Goal: Task Accomplishment & Management: Manage account settings

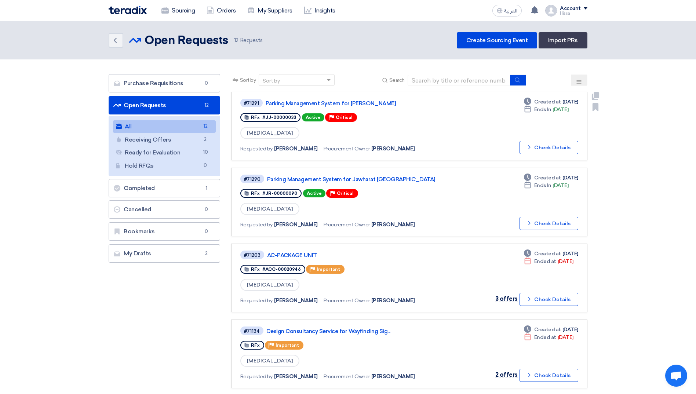
click at [329, 98] on div "#71291 Parking Management System for Jawharat Jeddah" at bounding box center [345, 103] width 210 height 10
click at [374, 103] on link "Parking Management System for [PERSON_NAME]" at bounding box center [357, 103] width 183 height 7
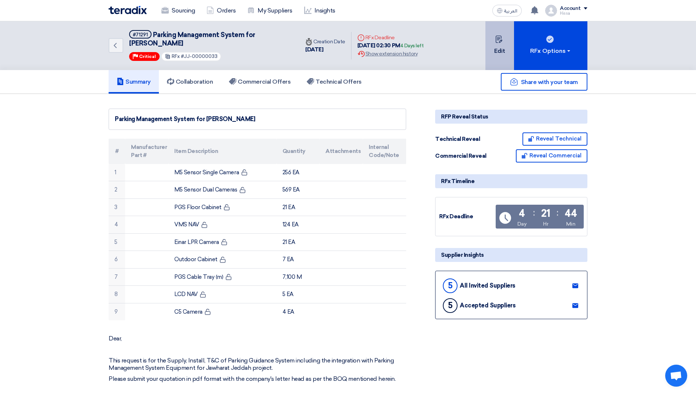
click at [499, 43] on use at bounding box center [498, 39] width 7 height 7
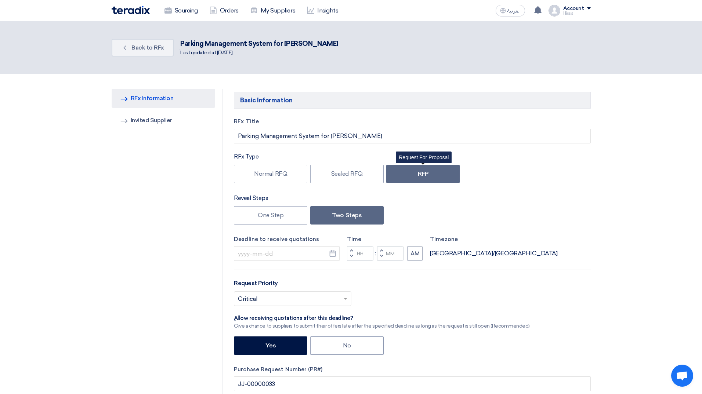
type input "[DATE]"
type input "02"
type input "30"
click at [141, 115] on link "Invited Suppliers Invited Supplier" at bounding box center [161, 120] width 104 height 19
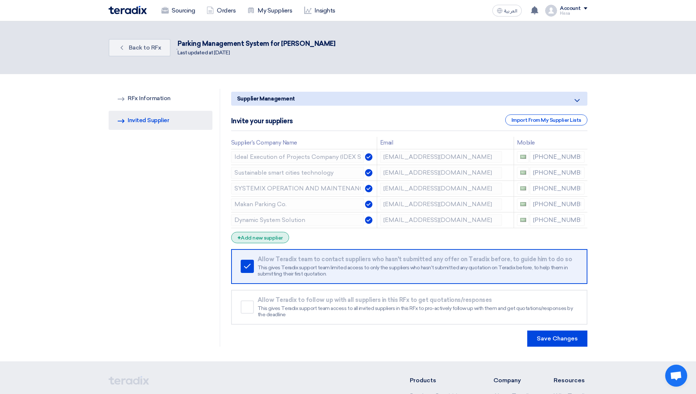
click at [265, 234] on div "+ Add new supplier" at bounding box center [260, 237] width 58 height 11
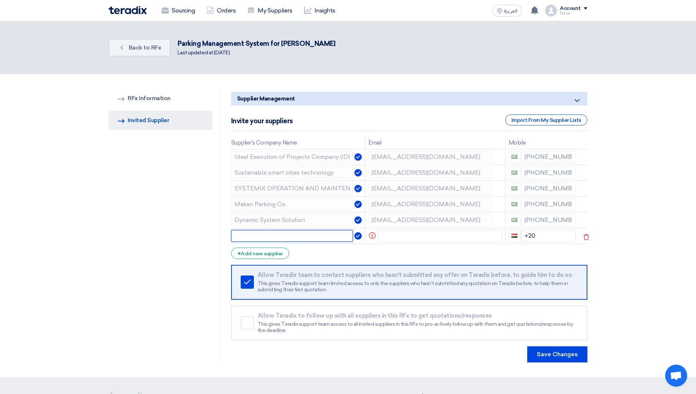
click at [298, 234] on input "text" at bounding box center [292, 236] width 122 height 12
type input "KTC International LLC"
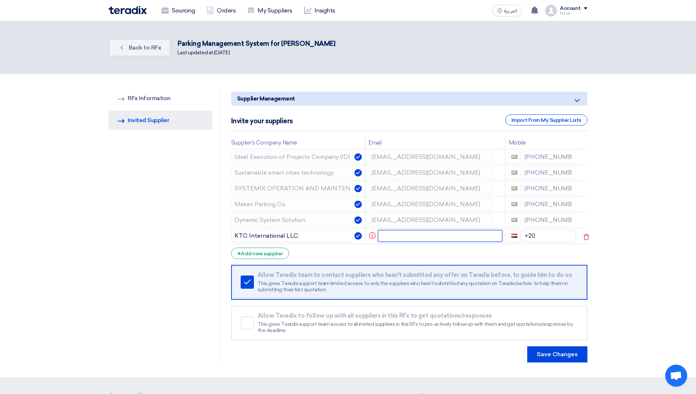
click at [405, 237] on input "text" at bounding box center [440, 236] width 124 height 12
paste input "[PERSON_NAME][EMAIL_ADDRESS][DOMAIN_NAME]"
type input "[PERSON_NAME][EMAIL_ADDRESS][DOMAIN_NAME]"
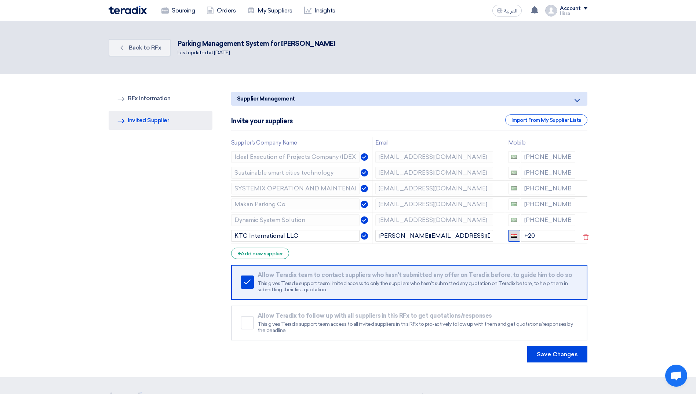
click at [515, 238] on button "button" at bounding box center [514, 236] width 12 height 12
click at [515, 237] on span "button" at bounding box center [514, 236] width 6 height 4
click at [533, 238] on input "+20" at bounding box center [548, 236] width 55 height 12
click at [517, 238] on button "button" at bounding box center [514, 236] width 12 height 12
click at [530, 247] on span "[GEOGRAPHIC_DATA] + 966" at bounding box center [553, 249] width 66 height 6
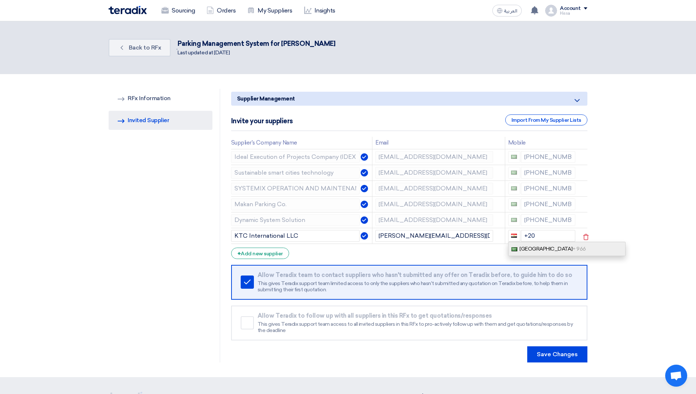
type input "+966"
click at [545, 242] on input "+966" at bounding box center [548, 236] width 55 height 12
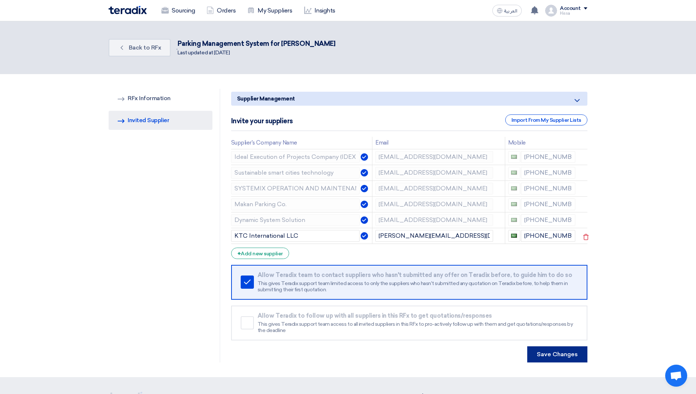
click at [573, 350] on button "Save Changes" at bounding box center [557, 354] width 60 height 16
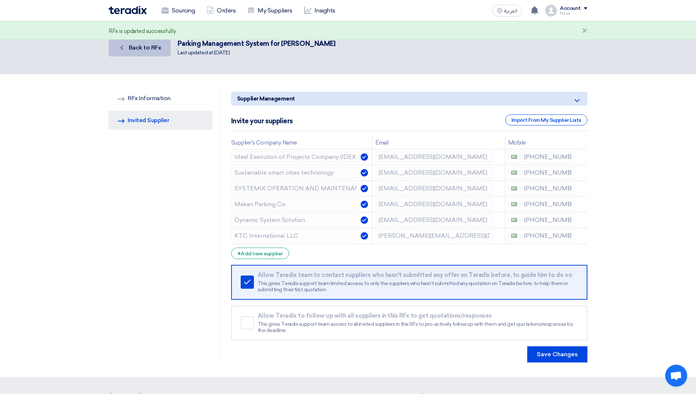
click at [148, 50] on span "Back to RFx" at bounding box center [145, 47] width 33 height 7
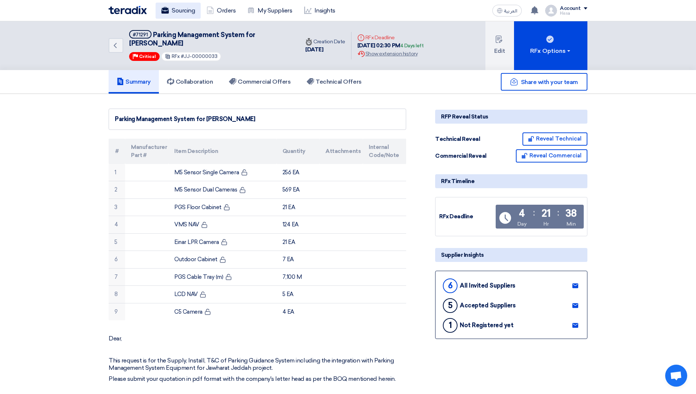
click at [180, 8] on link "Sourcing" at bounding box center [178, 11] width 45 height 16
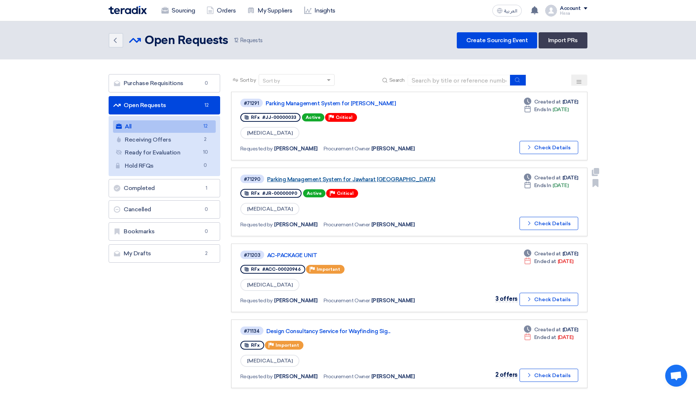
click at [361, 179] on link "Parking Management System for Jawharat [GEOGRAPHIC_DATA]" at bounding box center [358, 179] width 183 height 7
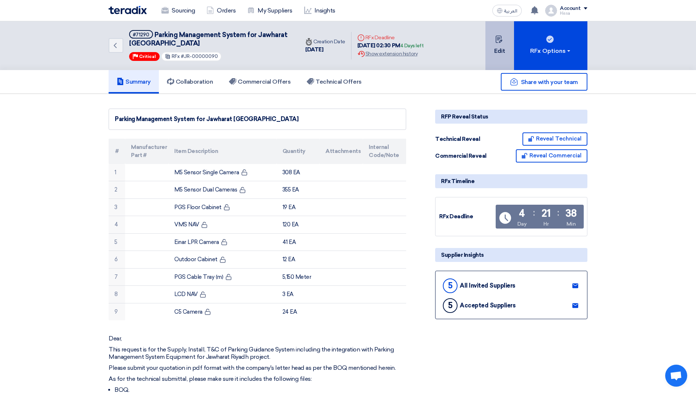
click at [502, 49] on button "Edit" at bounding box center [499, 45] width 29 height 49
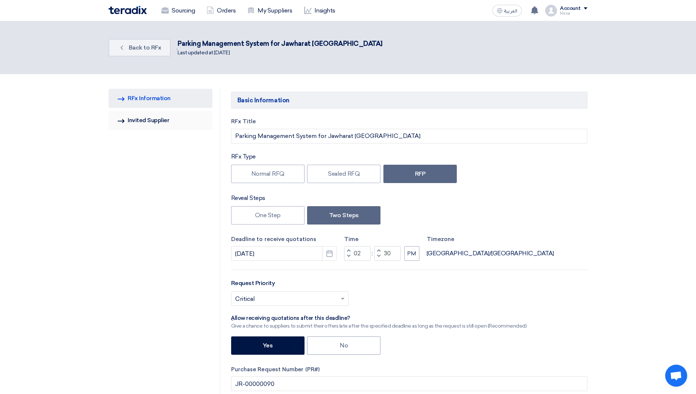
click at [156, 123] on link "Invited Suppliers Invited Supplier" at bounding box center [161, 120] width 104 height 19
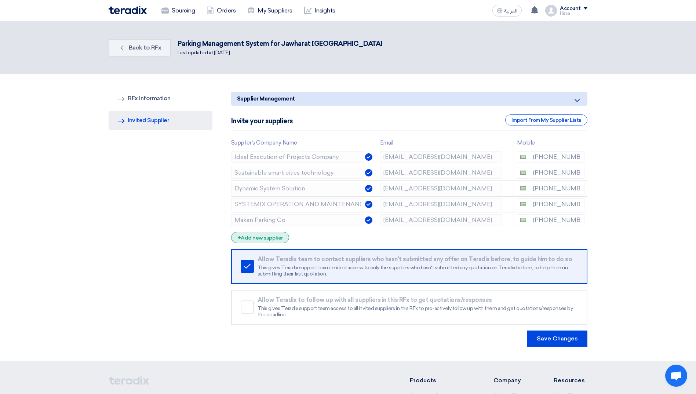
click at [276, 241] on div "+ Add new supplier" at bounding box center [260, 237] width 58 height 11
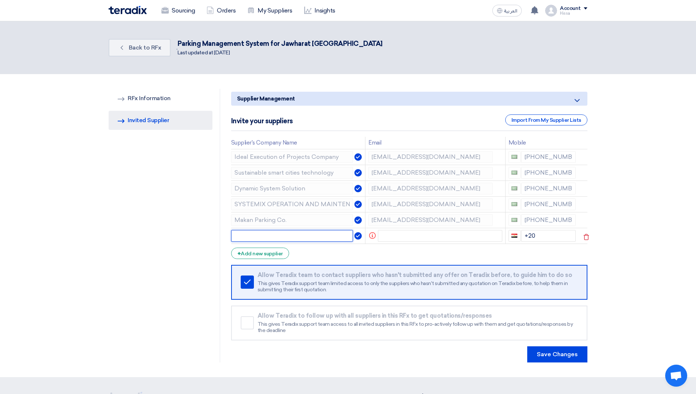
click at [281, 240] on input "text" at bounding box center [292, 236] width 122 height 12
paste input "KTC International"
type input "KTC International LLC"
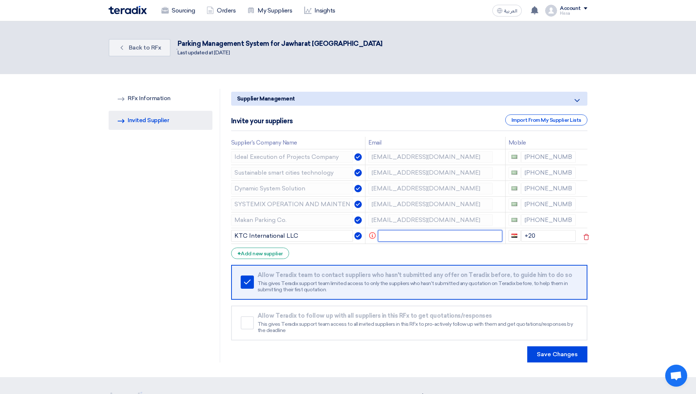
click at [437, 241] on input "text" at bounding box center [440, 236] width 124 height 12
paste input "[PERSON_NAME][EMAIL_ADDRESS][DOMAIN_NAME]"
type input "[PERSON_NAME][EMAIL_ADDRESS][DOMAIN_NAME]"
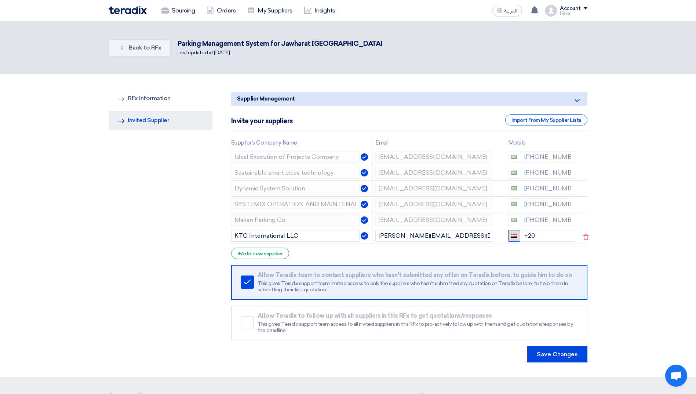
click at [514, 236] on span "button" at bounding box center [514, 236] width 6 height 4
click at [536, 245] on link "[GEOGRAPHIC_DATA] + 966" at bounding box center [566, 249] width 117 height 14
type input "+966"
click at [547, 242] on input "+966" at bounding box center [548, 236] width 55 height 12
click at [565, 353] on button "Save Changes" at bounding box center [557, 354] width 60 height 16
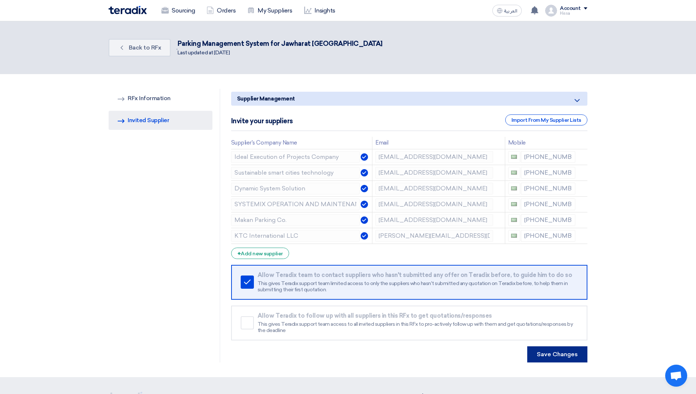
click at [565, 353] on button "Save Changes" at bounding box center [557, 354] width 60 height 16
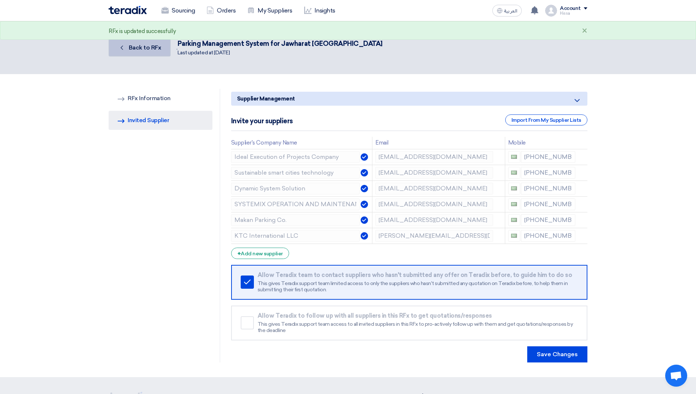
click at [152, 45] on span "Back to RFx" at bounding box center [145, 47] width 33 height 7
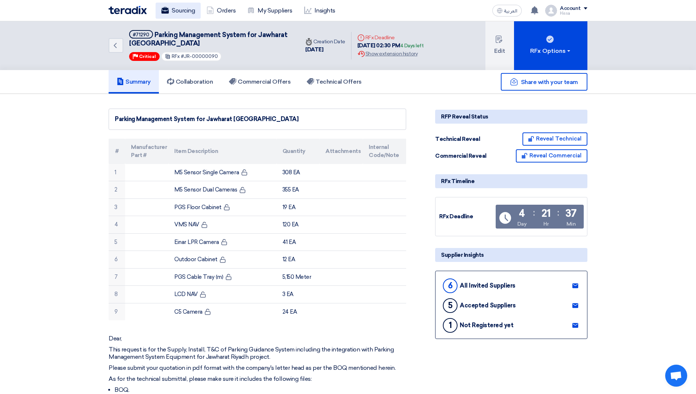
click at [170, 12] on link "Sourcing" at bounding box center [178, 11] width 45 height 16
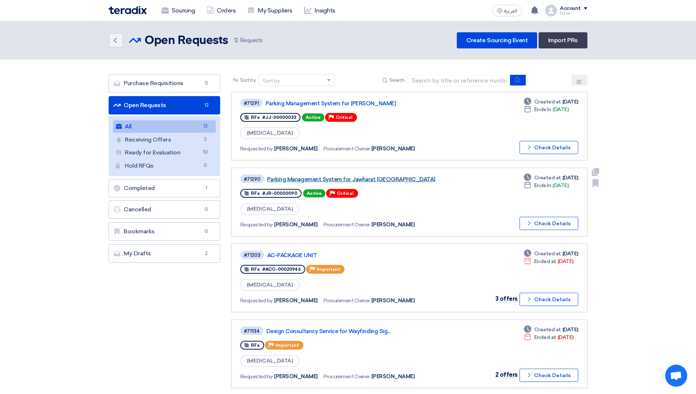
click at [364, 179] on link "Parking Management System for Jawharat [GEOGRAPHIC_DATA]" at bounding box center [358, 179] width 183 height 7
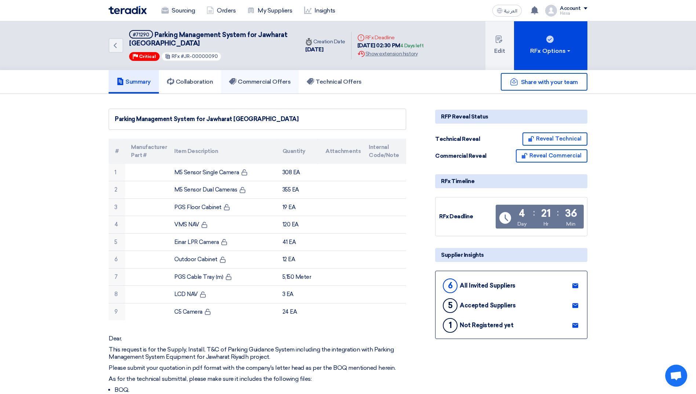
click at [267, 83] on h5 "Commercial Offers" at bounding box center [260, 81] width 62 height 7
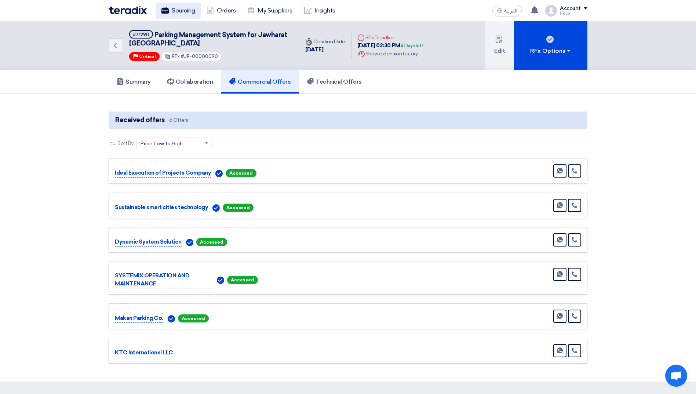
click at [174, 12] on link "Sourcing" at bounding box center [178, 11] width 45 height 16
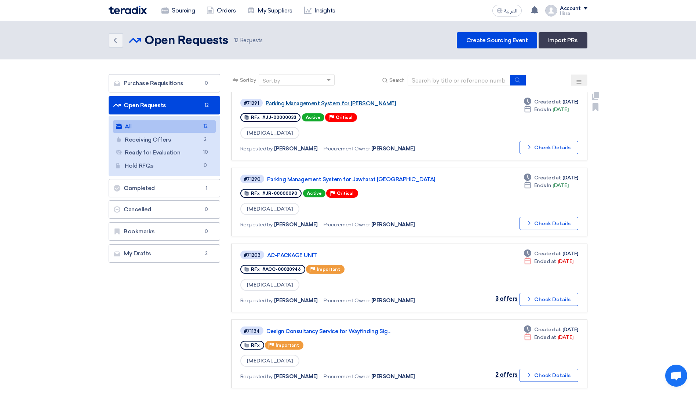
click at [362, 103] on link "Parking Management System for [PERSON_NAME]" at bounding box center [357, 103] width 183 height 7
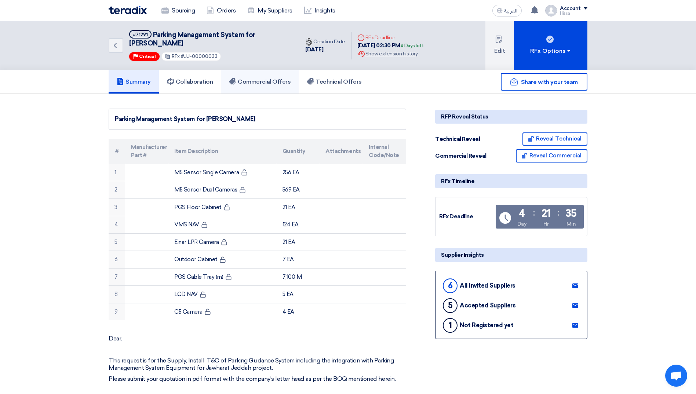
click at [253, 84] on h5 "Commercial Offers" at bounding box center [260, 81] width 62 height 7
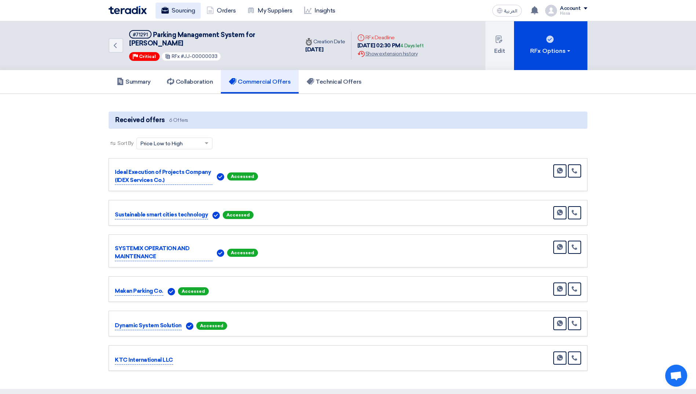
click at [190, 12] on link "Sourcing" at bounding box center [178, 11] width 45 height 16
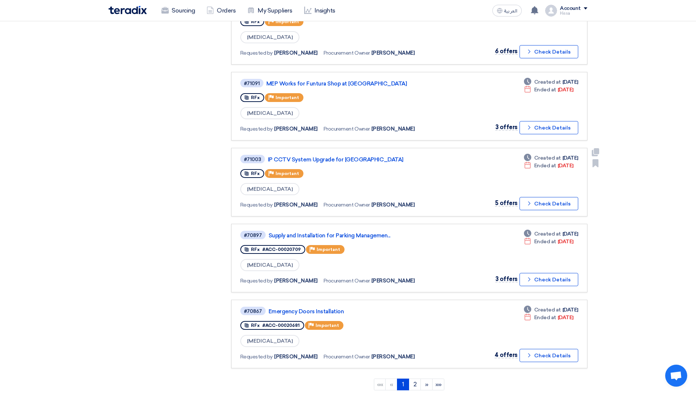
scroll to position [514, 0]
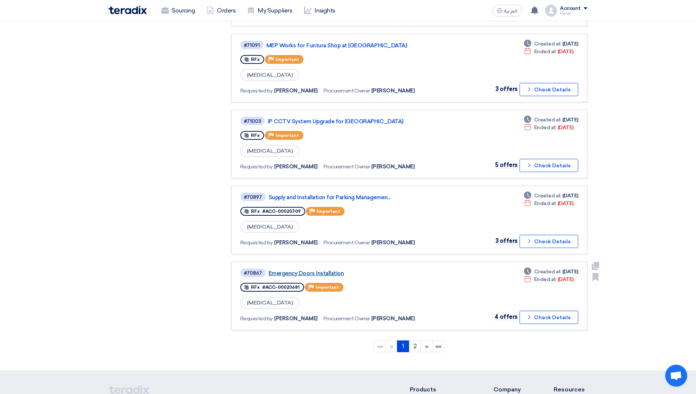
click at [326, 272] on link "Emergency Doors Installation" at bounding box center [360, 273] width 183 height 7
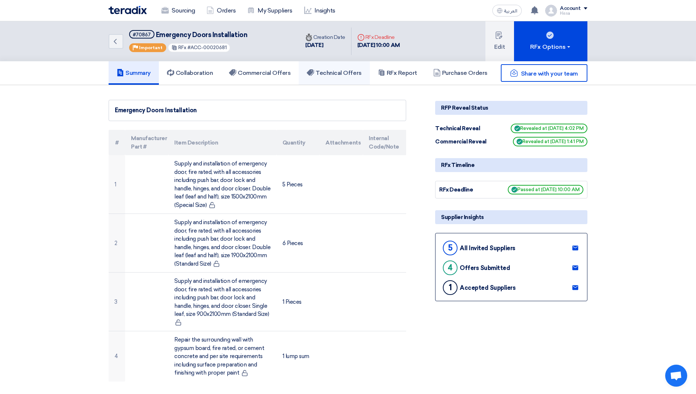
click at [334, 71] on h5 "Technical Offers" at bounding box center [334, 72] width 55 height 7
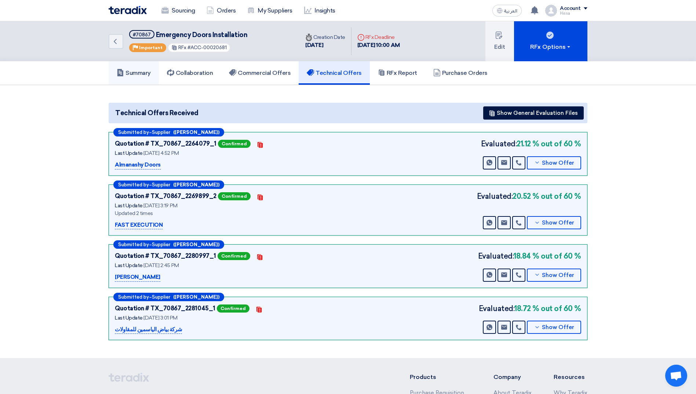
click at [150, 72] on h5 "Summary" at bounding box center [134, 72] width 34 height 7
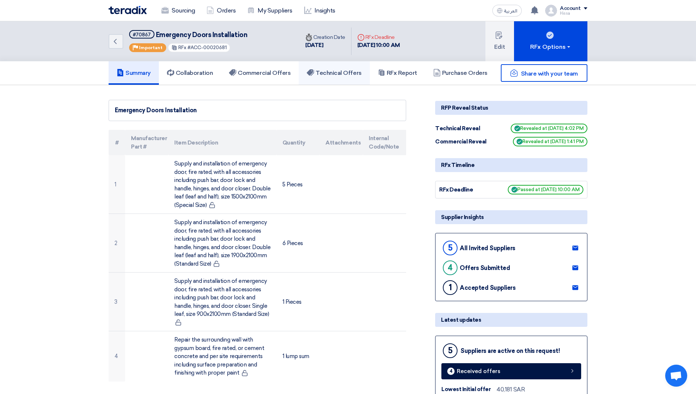
click at [336, 75] on h5 "Technical Offers" at bounding box center [334, 72] width 55 height 7
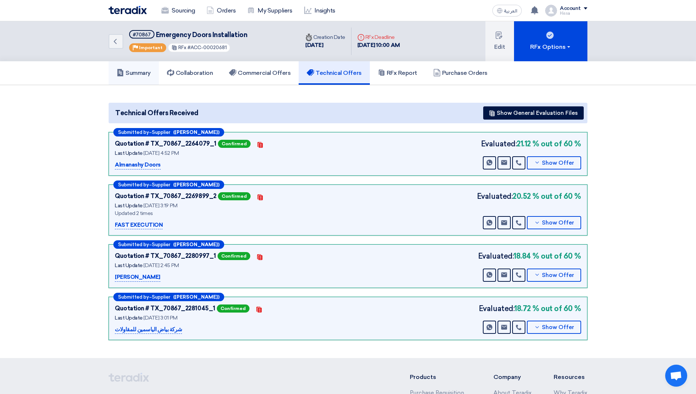
click at [124, 69] on h5 "Summary" at bounding box center [134, 72] width 34 height 7
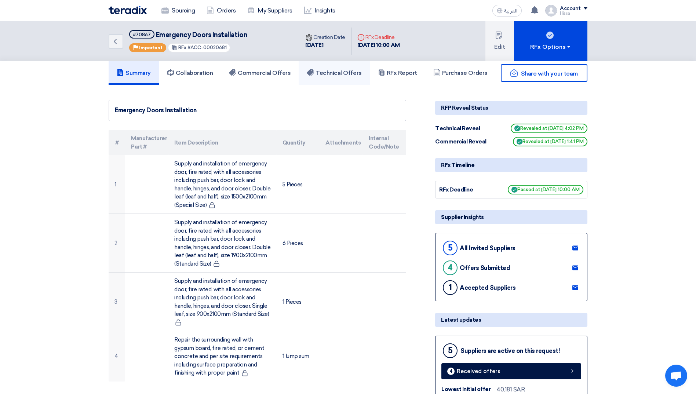
click at [343, 74] on h5 "Technical Offers" at bounding box center [334, 72] width 55 height 7
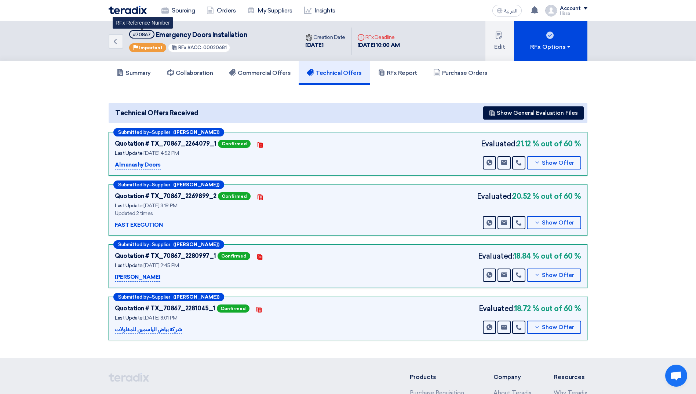
click at [140, 34] on div "#70867" at bounding box center [142, 34] width 18 height 5
